Goal: Go to known website: Go to known website

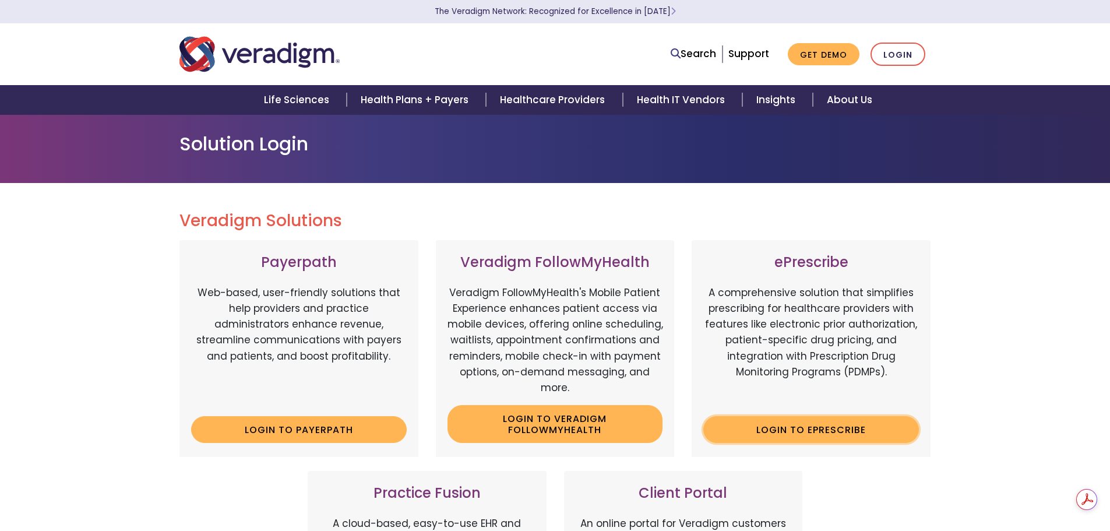
click at [794, 434] on link "Login to ePrescribe" at bounding box center [811, 429] width 216 height 27
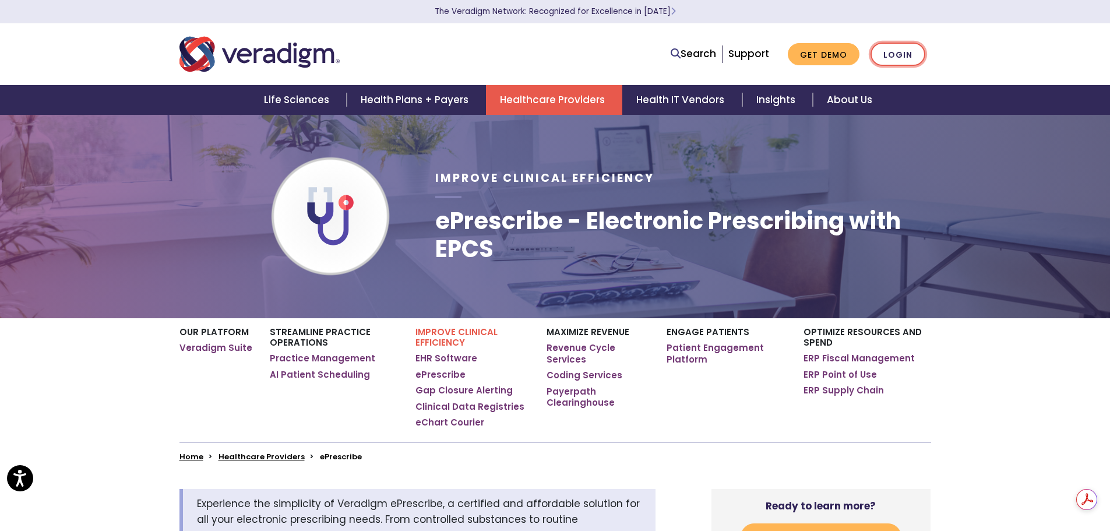
click at [909, 49] on link "Login" at bounding box center [898, 55] width 55 height 24
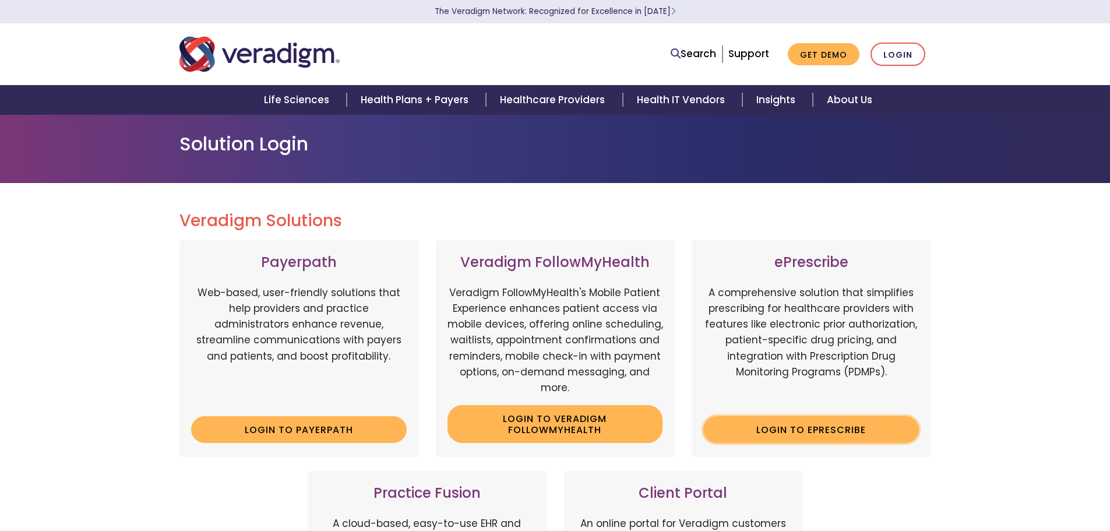
click at [764, 432] on link "Login to ePrescribe" at bounding box center [811, 429] width 216 height 27
